Goal: Transaction & Acquisition: Purchase product/service

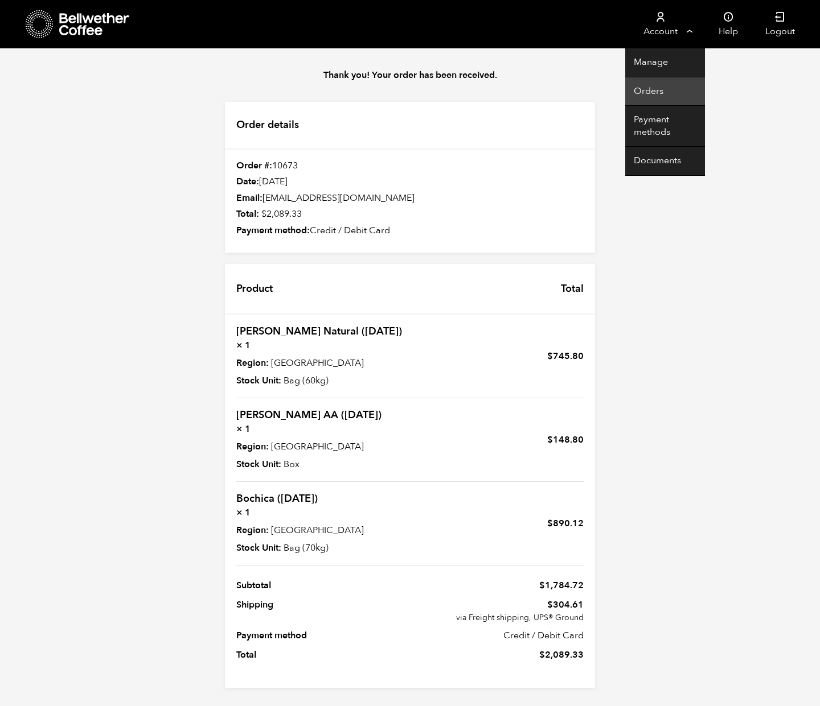
click at [650, 87] on link "Orders" at bounding box center [665, 91] width 80 height 29
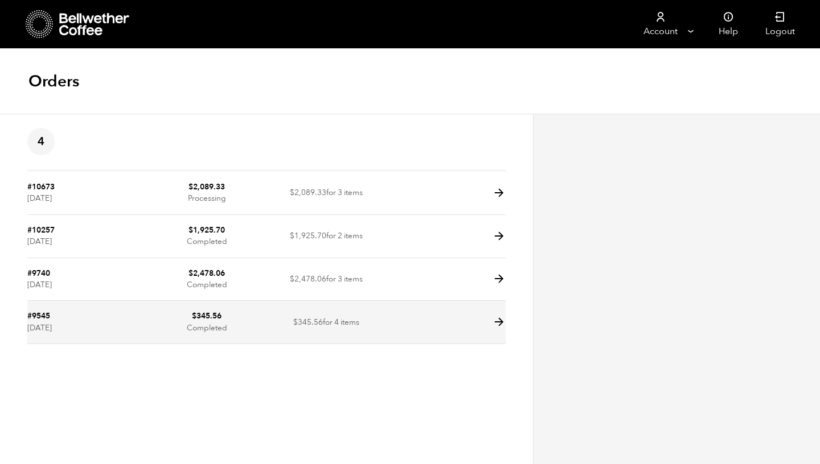
click at [334, 321] on td "$ 345.56 for 4 items" at bounding box center [326, 322] width 120 height 43
click at [497, 319] on icon at bounding box center [498, 322] width 13 height 13
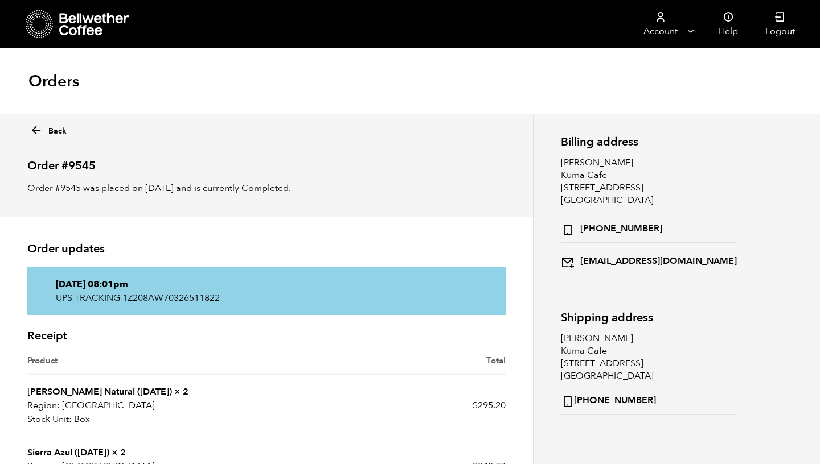
click at [61, 24] on icon at bounding box center [94, 24] width 71 height 23
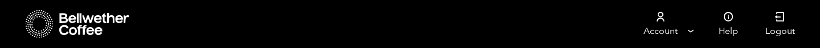
click at [46, 25] on icon at bounding box center [40, 24] width 28 height 29
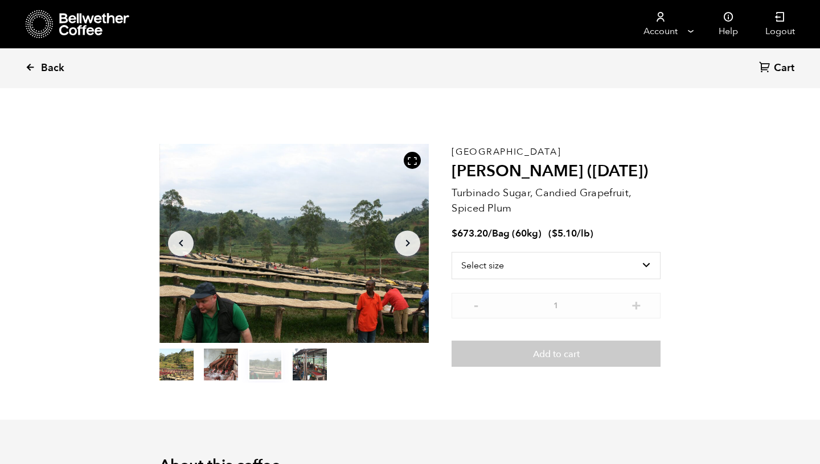
click at [46, 68] on span "Back" at bounding box center [52, 68] width 23 height 14
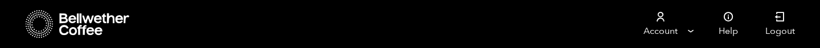
scroll to position [249, 0]
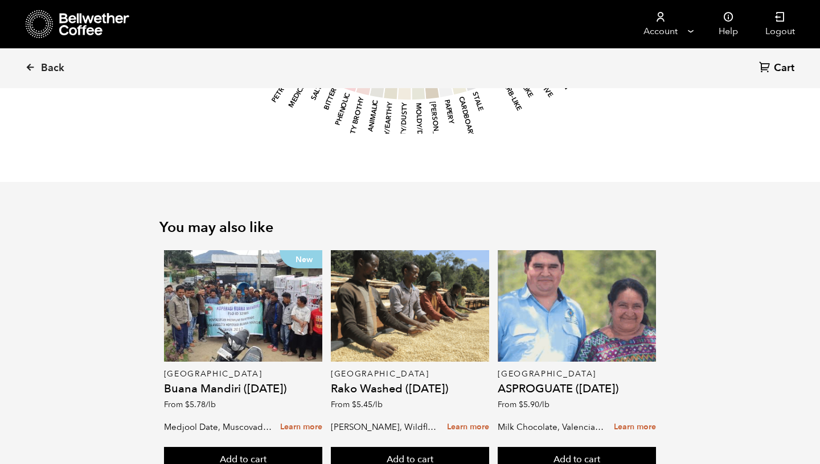
scroll to position [1408, 0]
